Goal: Task Accomplishment & Management: Complete application form

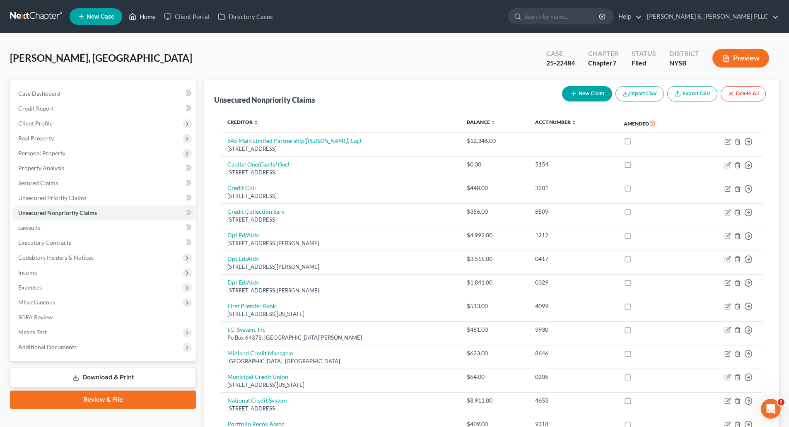
click at [149, 19] on link "Home" at bounding box center [142, 16] width 35 height 15
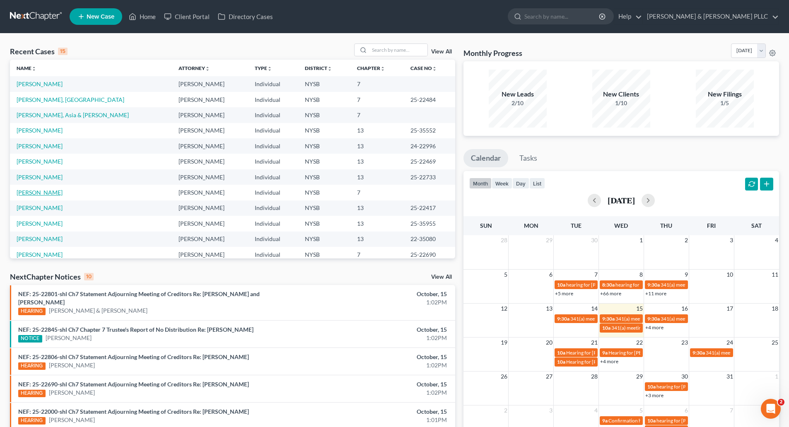
click at [36, 194] on link "[PERSON_NAME]" at bounding box center [40, 192] width 46 height 7
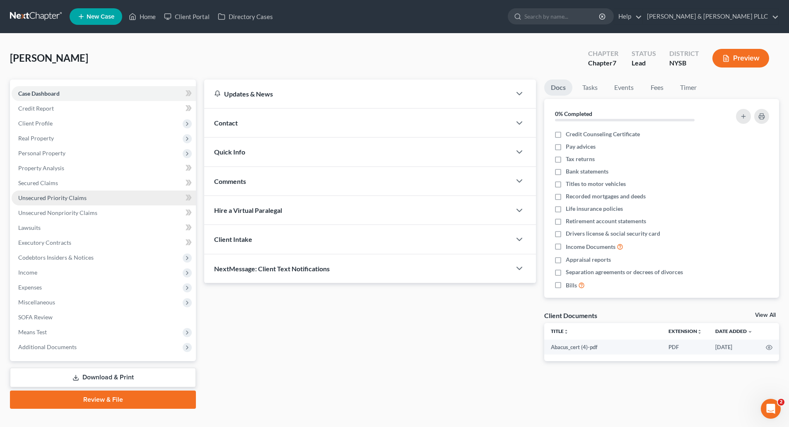
click at [58, 194] on span "Unsecured Priority Claims" at bounding box center [52, 197] width 68 height 7
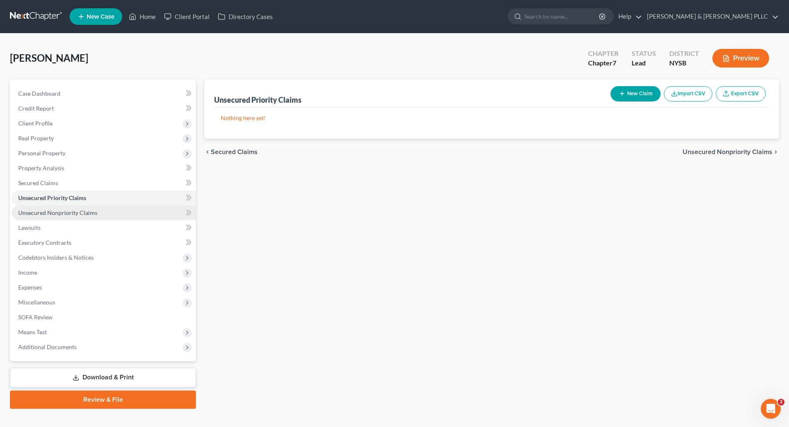
click at [60, 209] on span "Unsecured Nonpriority Claims" at bounding box center [57, 212] width 79 height 7
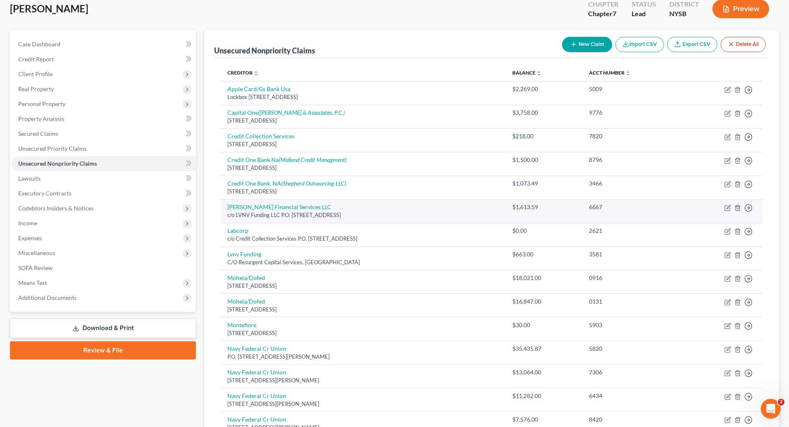
scroll to position [41, 0]
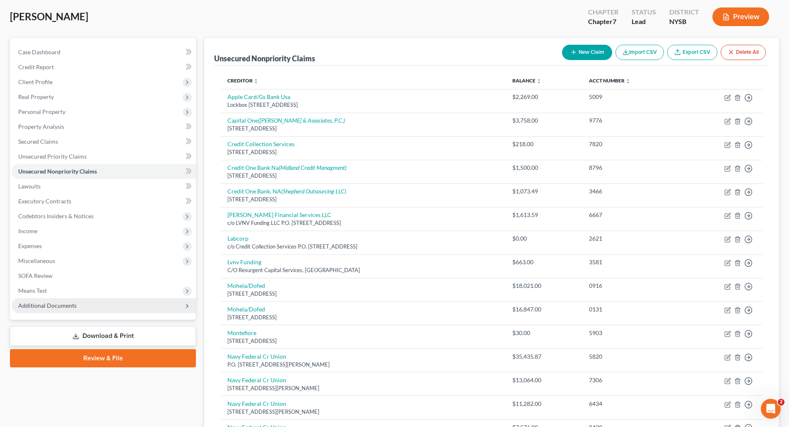
click at [43, 306] on span "Additional Documents" at bounding box center [47, 305] width 58 height 7
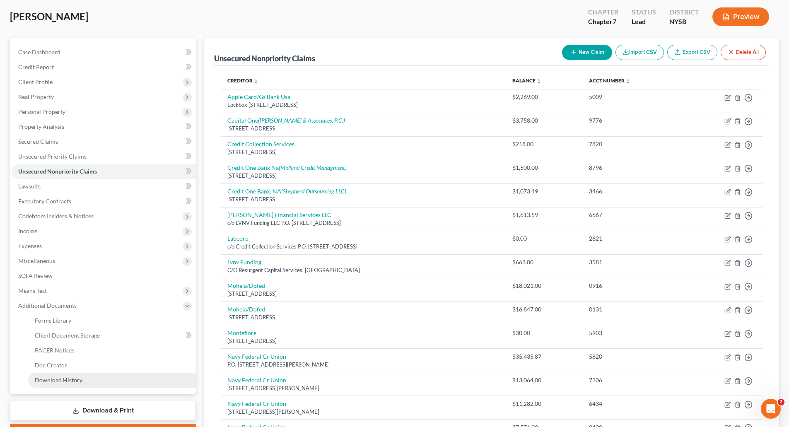
click at [72, 380] on span "Download History" at bounding box center [59, 380] width 48 height 7
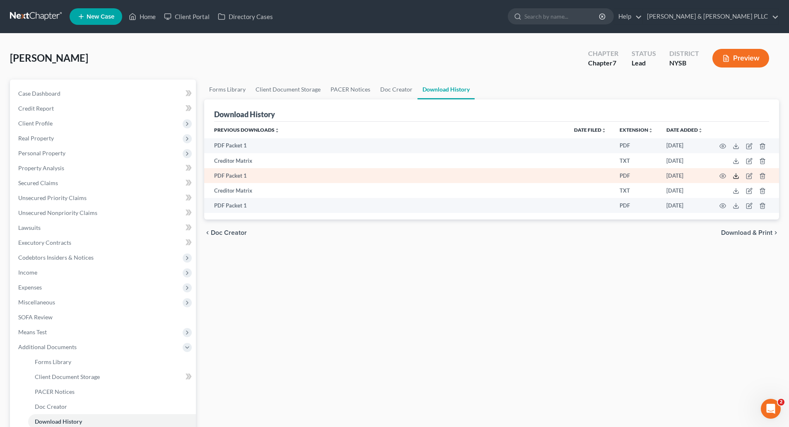
click at [735, 173] on icon at bounding box center [736, 176] width 7 height 7
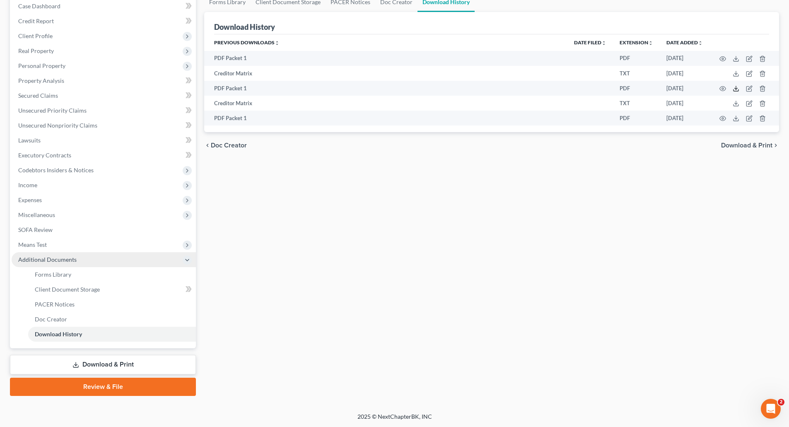
scroll to position [88, 0]
click at [106, 385] on link "Review & File" at bounding box center [103, 386] width 186 height 18
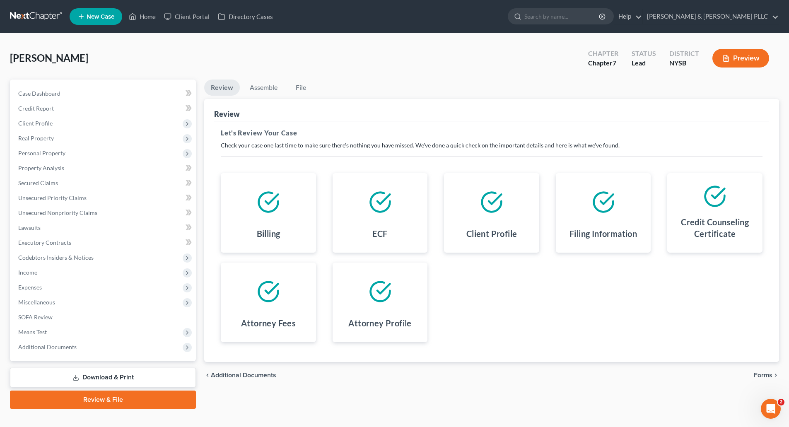
click at [765, 373] on span "Forms" at bounding box center [763, 375] width 19 height 7
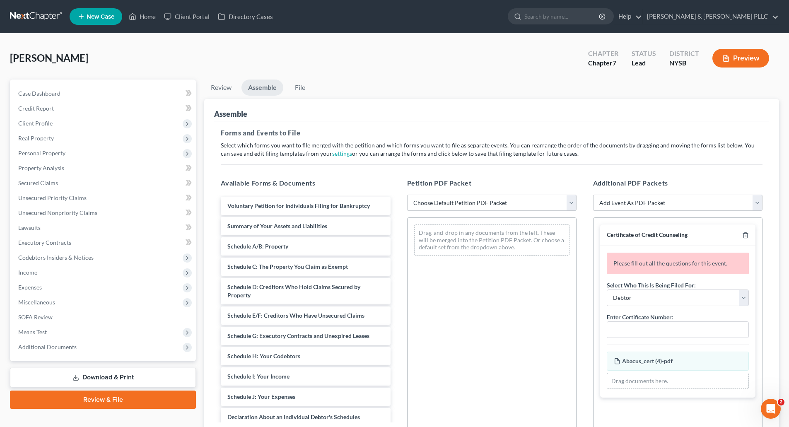
click at [573, 201] on select "Choose Default Petition PDF Packet Emergency Filing (Voluntary Petition and Cre…" at bounding box center [491, 203] width 169 height 17
select select "1"
click at [407, 195] on select "Choose Default Petition PDF Packet Emergency Filing (Voluntary Petition and Cre…" at bounding box center [491, 203] width 169 height 17
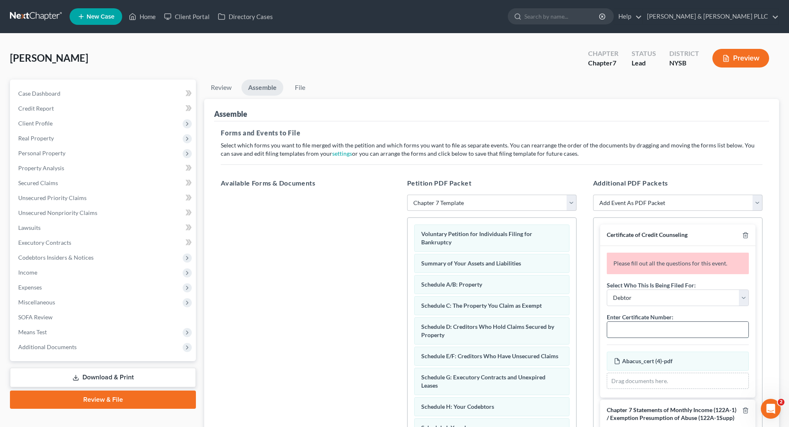
click at [627, 329] on input "text" at bounding box center [677, 330] width 141 height 16
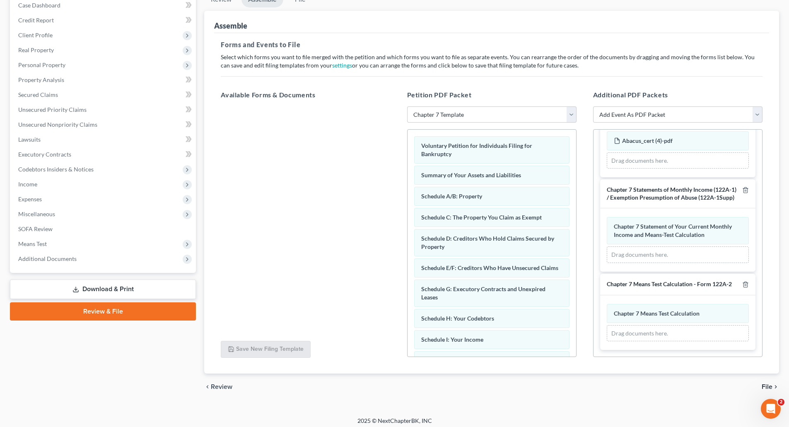
scroll to position [93, 0]
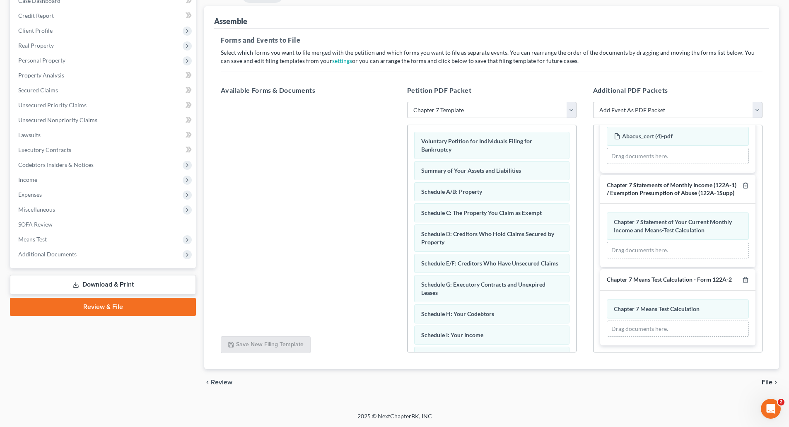
type input "12459-nys-cc-039693319"
click at [765, 379] on span "File" at bounding box center [767, 382] width 11 height 7
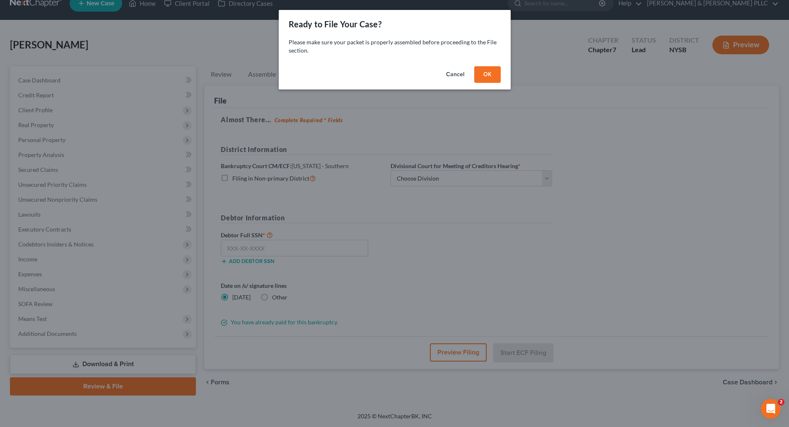
scroll to position [13, 0]
click at [491, 77] on button "OK" at bounding box center [490, 74] width 27 height 17
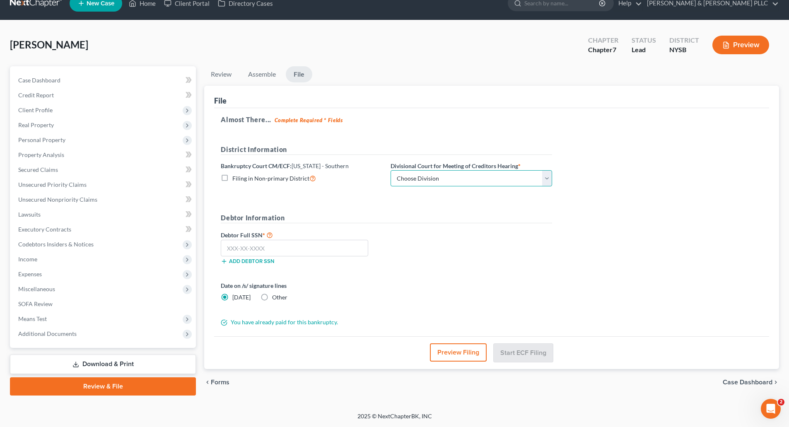
click at [548, 177] on select "Choose Division [GEOGRAPHIC_DATA] [GEOGRAPHIC_DATA] [GEOGRAPHIC_DATA]" at bounding box center [472, 178] width 162 height 17
select select "2"
click at [391, 170] on select "Choose Division [GEOGRAPHIC_DATA] [GEOGRAPHIC_DATA] [GEOGRAPHIC_DATA]" at bounding box center [472, 178] width 162 height 17
click at [234, 248] on input "text" at bounding box center [295, 248] width 148 height 17
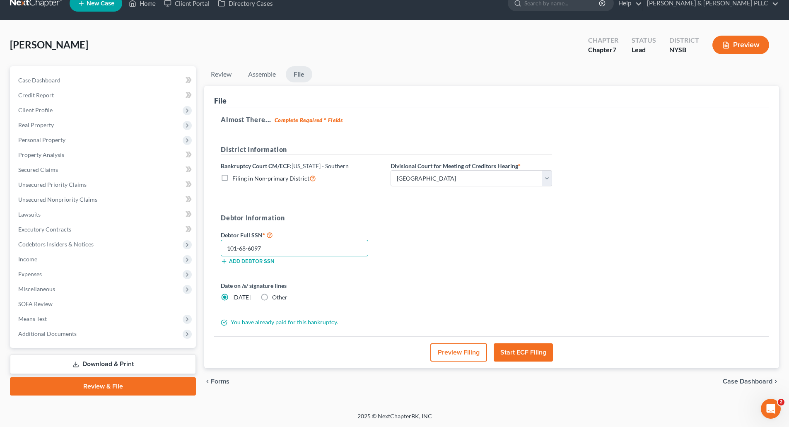
type input "101-68-6097"
click at [272, 298] on label "Other" at bounding box center [279, 297] width 15 height 8
click at [276, 298] on input "Other" at bounding box center [278, 295] width 5 height 5
radio input "true"
radio input "false"
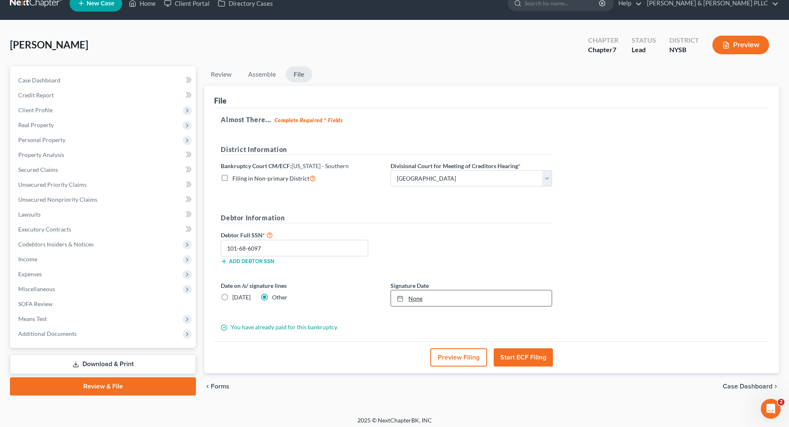
type input "[DATE]"
click at [416, 298] on link "[DATE]" at bounding box center [471, 298] width 161 height 16
click at [522, 358] on button "Start ECF Filing" at bounding box center [523, 357] width 59 height 18
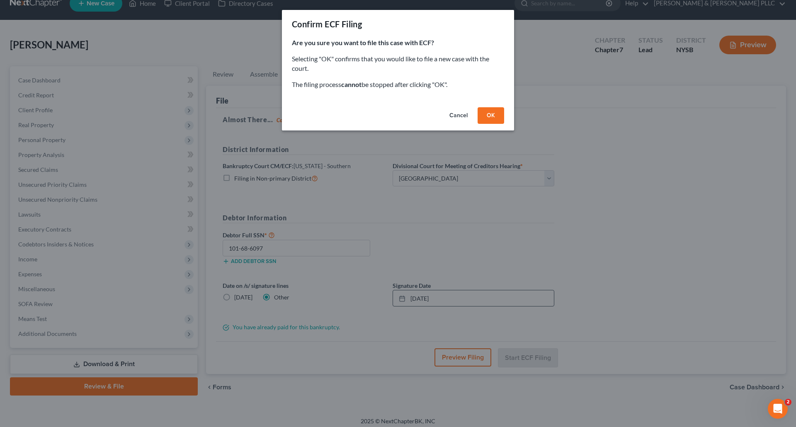
click at [496, 116] on button "OK" at bounding box center [490, 115] width 27 height 17
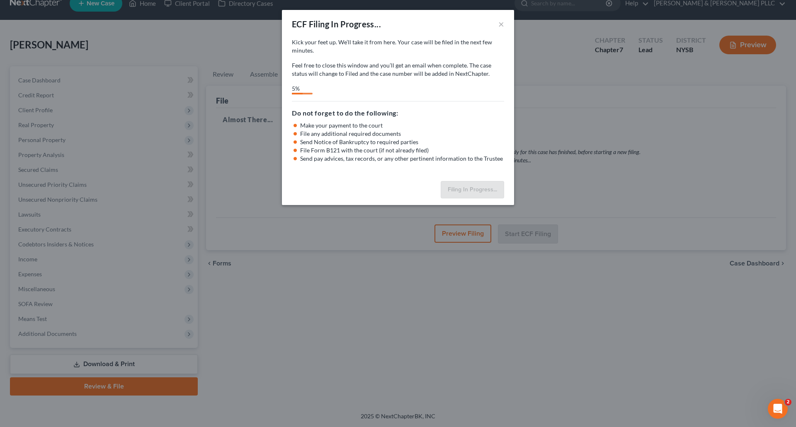
select select "2"
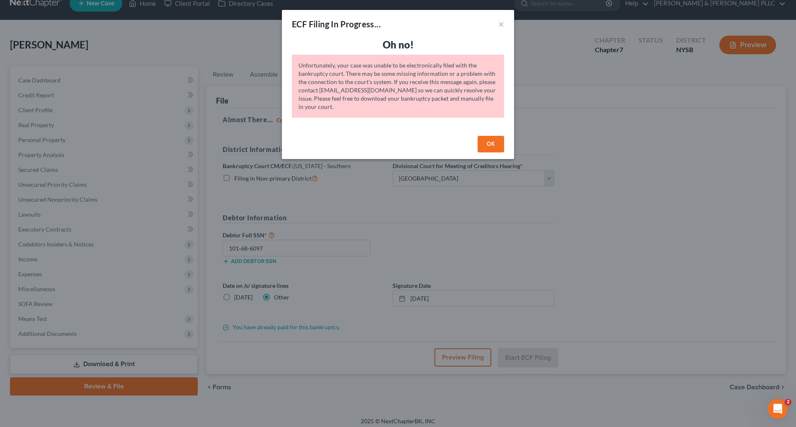
click at [489, 143] on button "OK" at bounding box center [490, 144] width 27 height 17
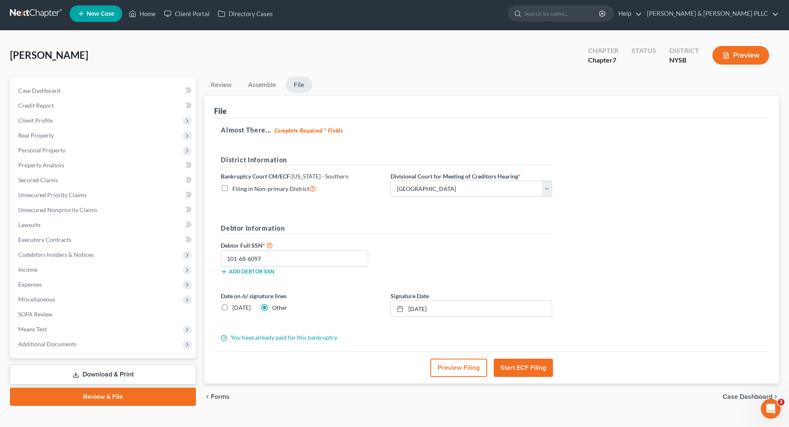
scroll to position [0, 0]
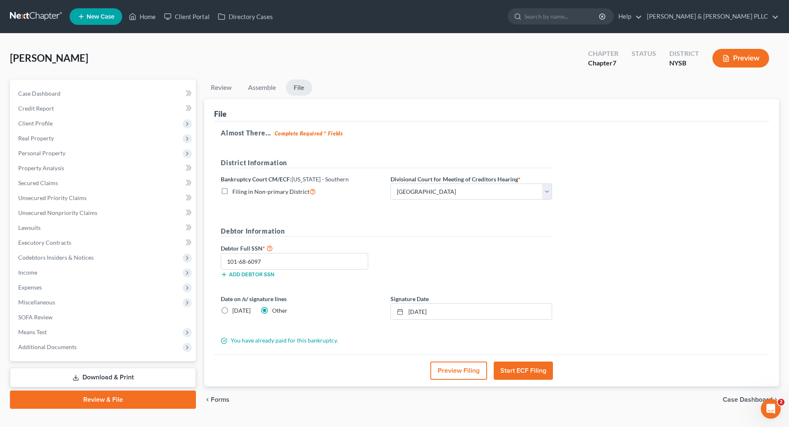
click at [529, 368] on button "Start ECF Filing" at bounding box center [523, 371] width 59 height 18
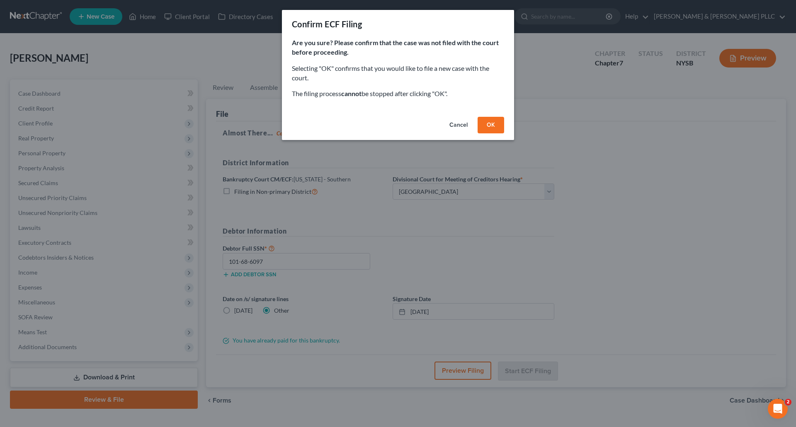
click at [489, 125] on button "OK" at bounding box center [490, 125] width 27 height 17
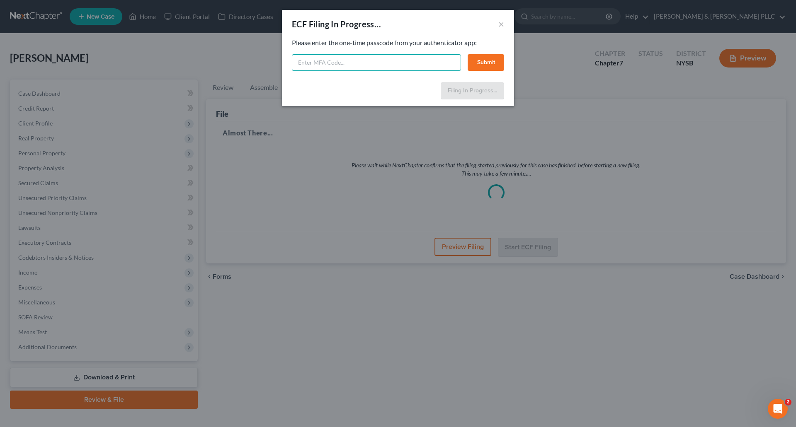
click at [307, 64] on input "text" at bounding box center [376, 62] width 169 height 17
type input "9"
type input "819519"
click at [492, 66] on button "Submit" at bounding box center [485, 62] width 36 height 17
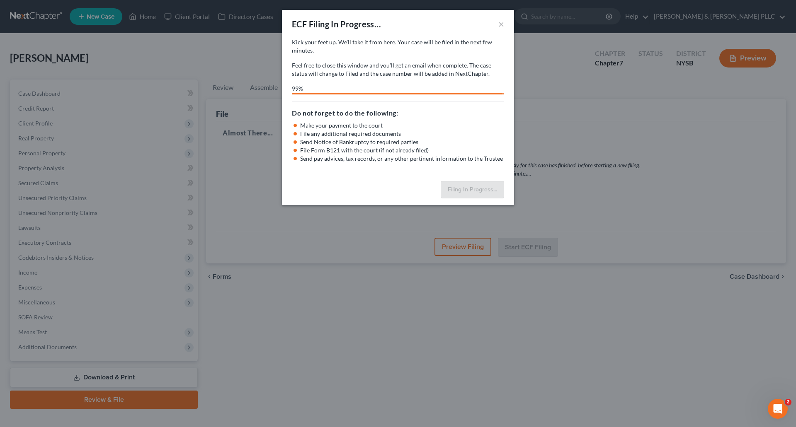
select select "2"
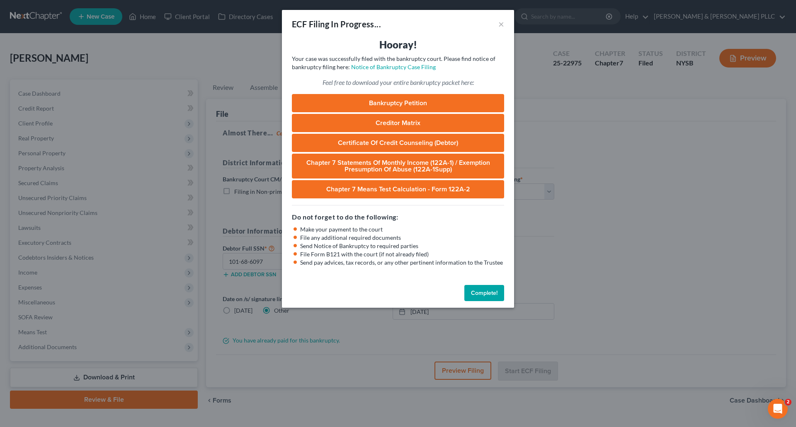
click at [484, 293] on button "Complete!" at bounding box center [484, 293] width 40 height 17
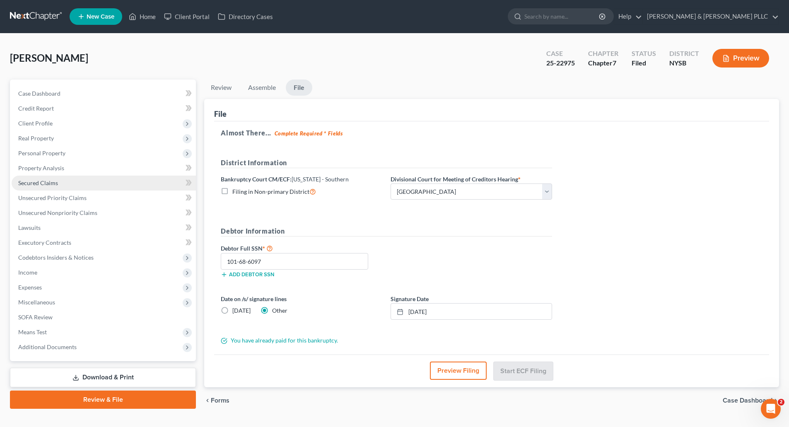
click at [38, 180] on span "Secured Claims" at bounding box center [38, 182] width 40 height 7
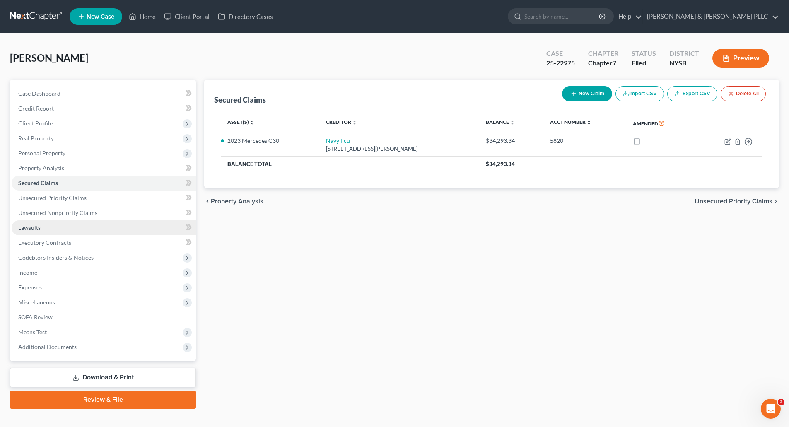
click at [28, 224] on span "Lawsuits" at bounding box center [29, 227] width 22 height 7
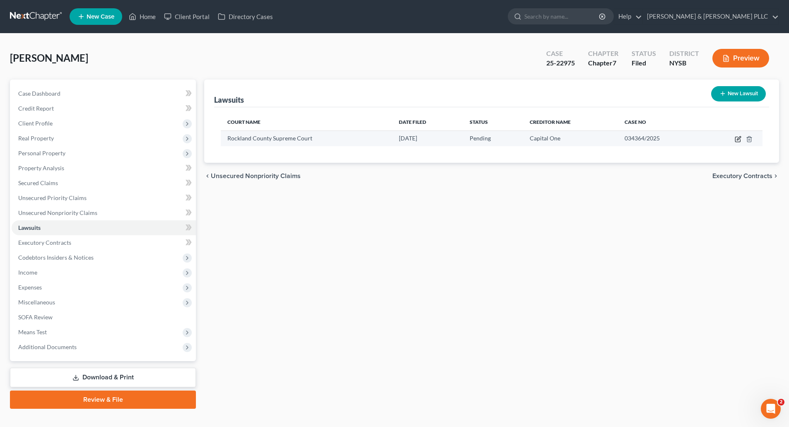
click at [738, 137] on icon "button" at bounding box center [738, 139] width 5 height 5
select select "35"
select select "0"
select select "4"
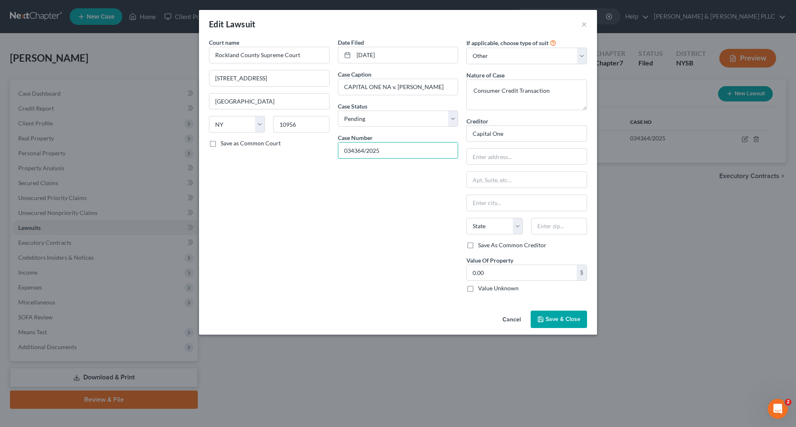
drag, startPoint x: 386, startPoint y: 151, endPoint x: 331, endPoint y: 152, distance: 54.7
click at [331, 152] on div "Court name * Rockland County Supreme Court [GEOGRAPHIC_DATA] [GEOGRAPHIC_DATA] …" at bounding box center [398, 168] width 386 height 261
click at [572, 320] on span "Save & Close" at bounding box center [562, 319] width 35 height 7
